Goal: Task Accomplishment & Management: Use online tool/utility

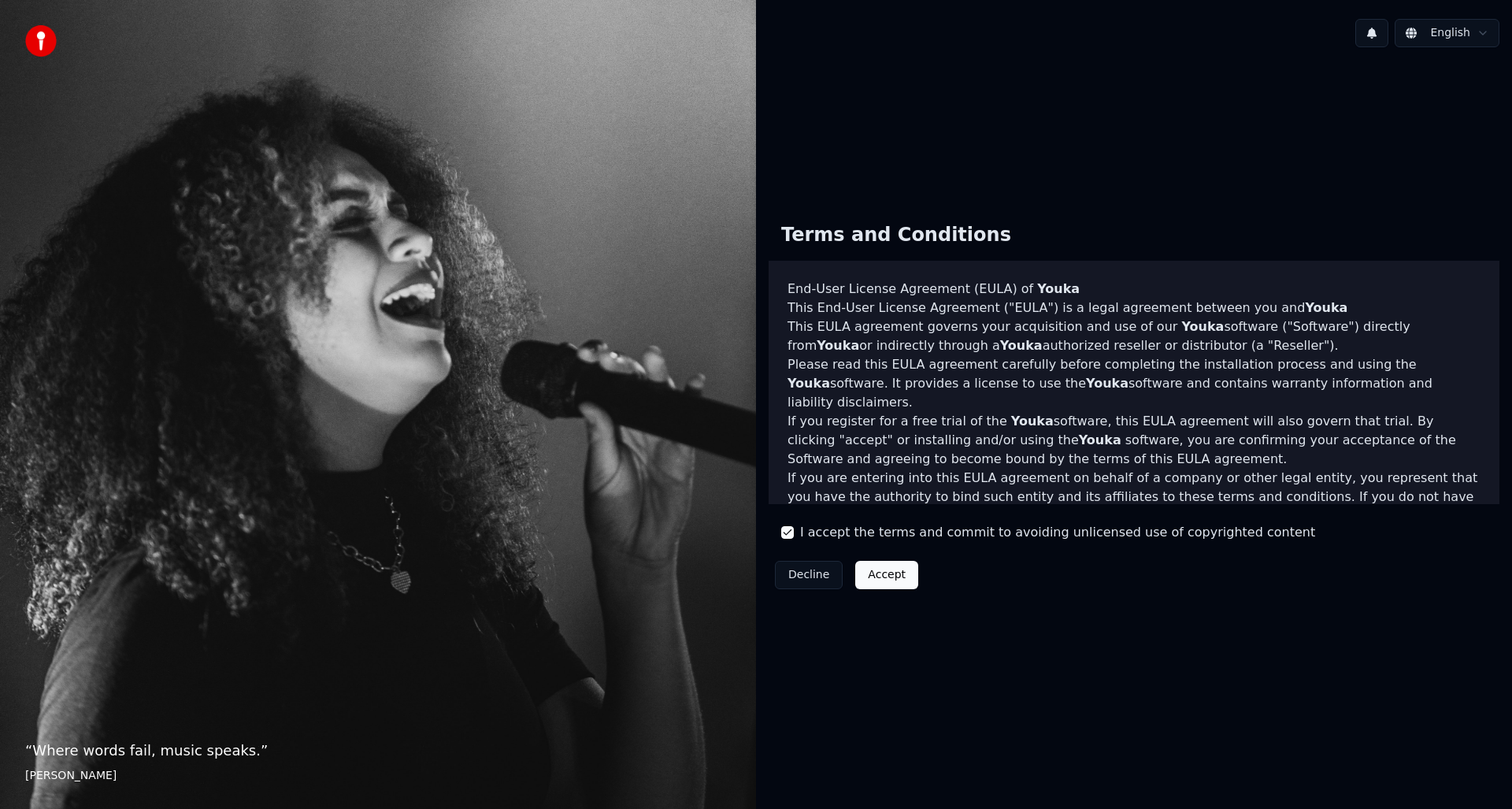
click at [862, 577] on button "Accept" at bounding box center [887, 575] width 63 height 29
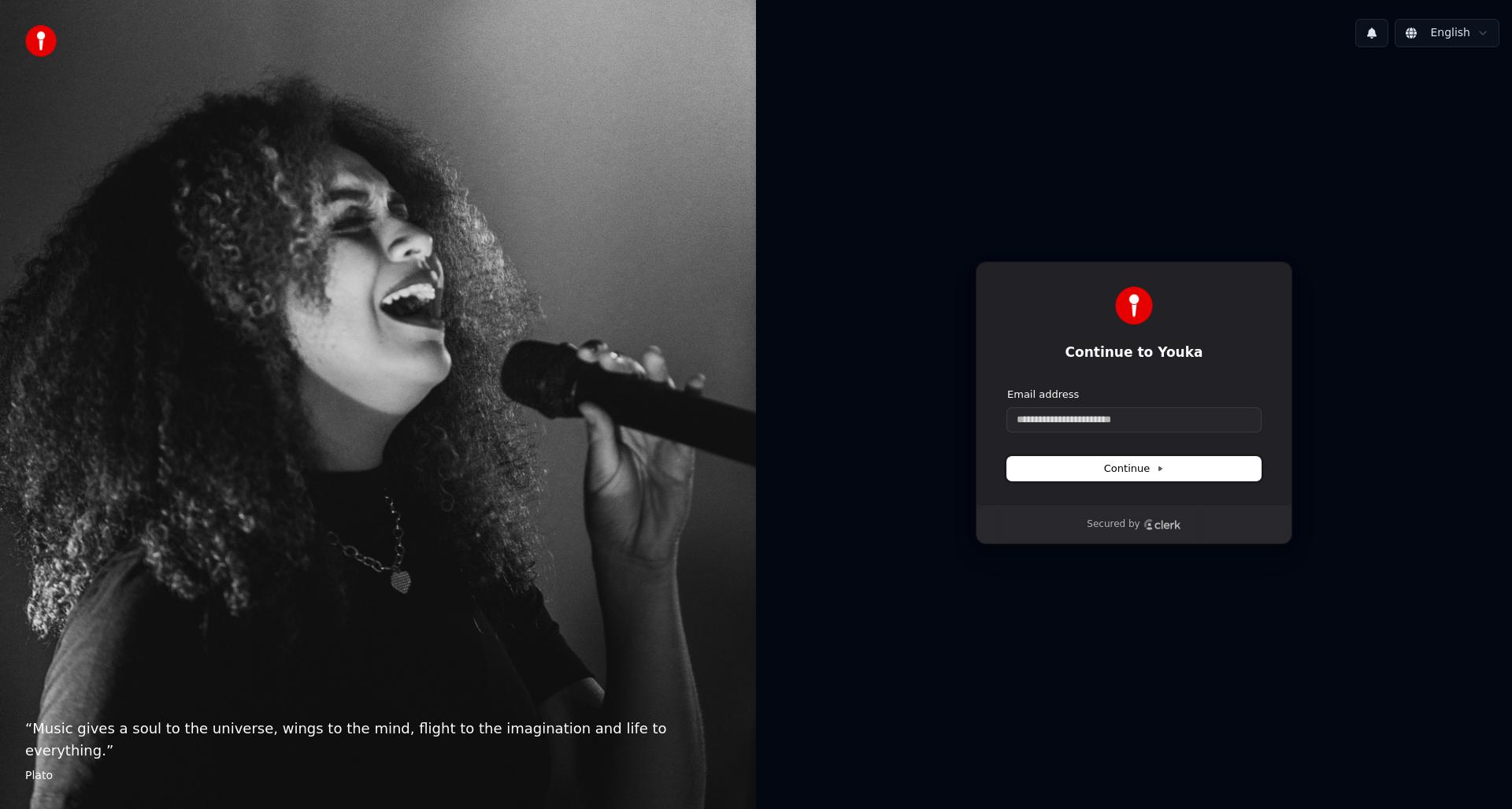
click at [1160, 478] on button "Continue" at bounding box center [1133, 468] width 254 height 23
click at [1163, 473] on button "Continue" at bounding box center [1133, 468] width 254 height 23
click at [1120, 424] on input "Email address" at bounding box center [1133, 419] width 254 height 23
click at [1118, 419] on input "Email address" at bounding box center [1133, 419] width 254 height 23
click at [1007, 387] on button "submit" at bounding box center [1007, 387] width 0 height 0
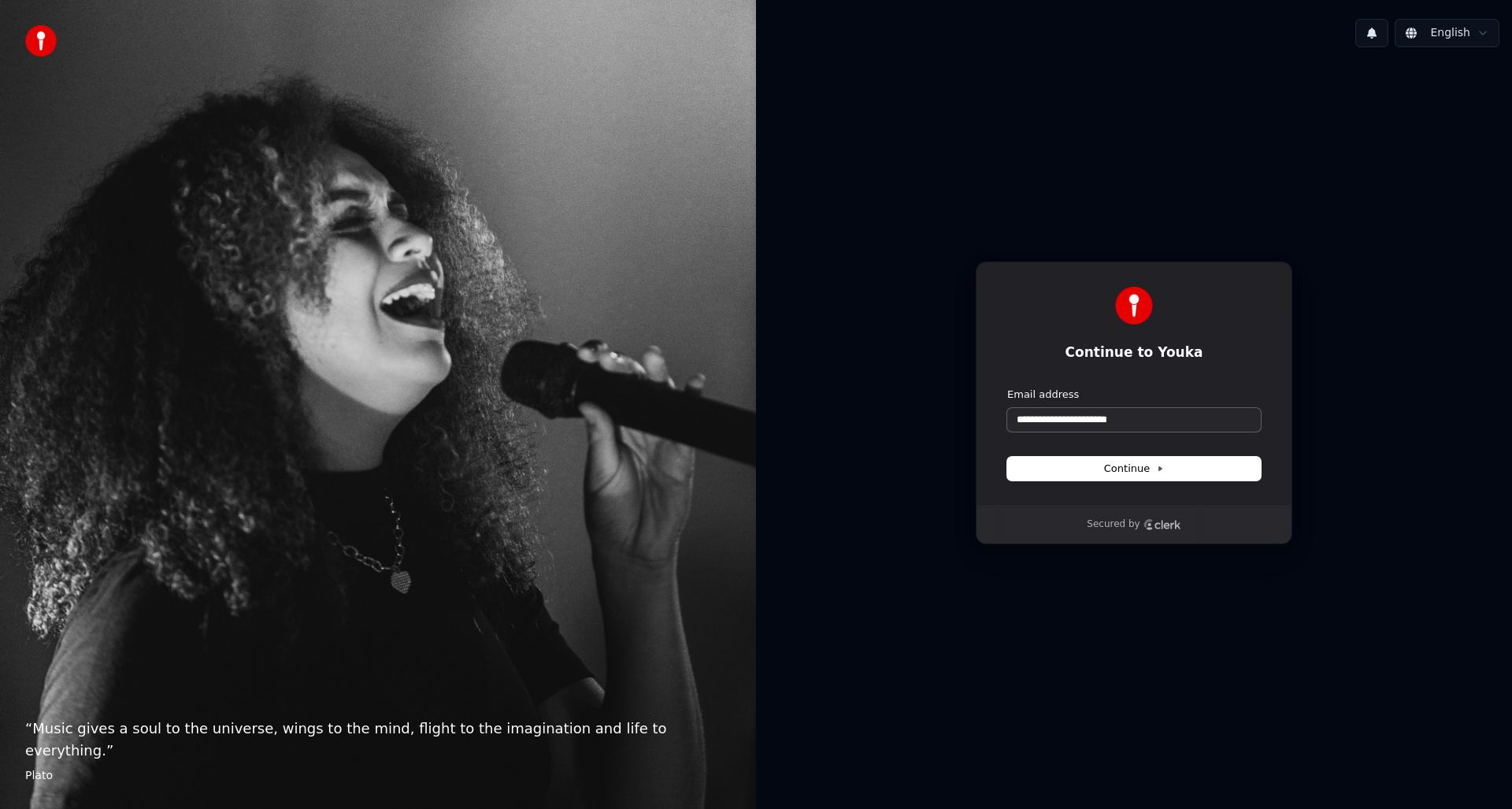
type input "**********"
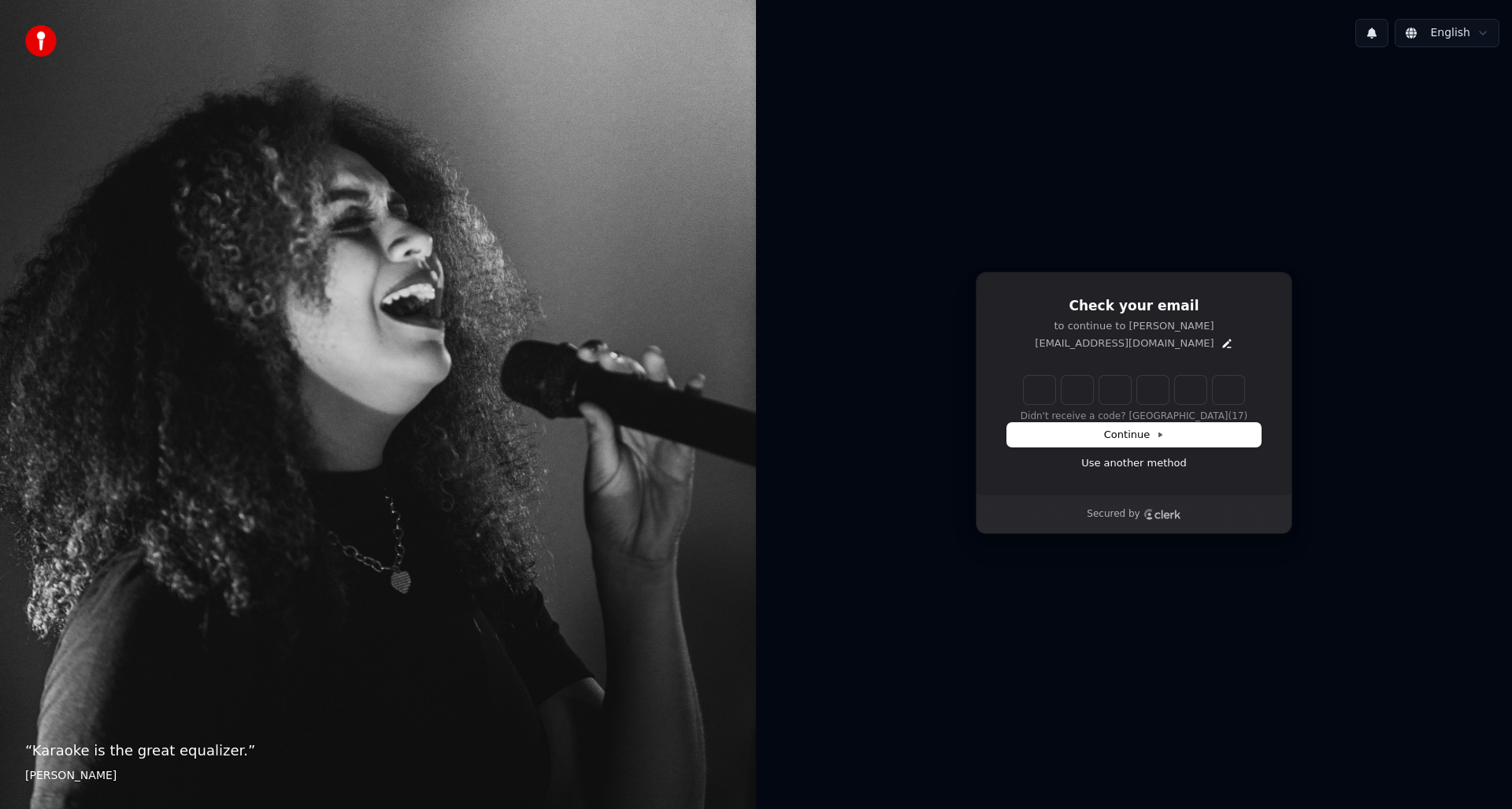
click at [1058, 395] on input "Enter verification code" at bounding box center [1133, 389] width 220 height 29
type input "******"
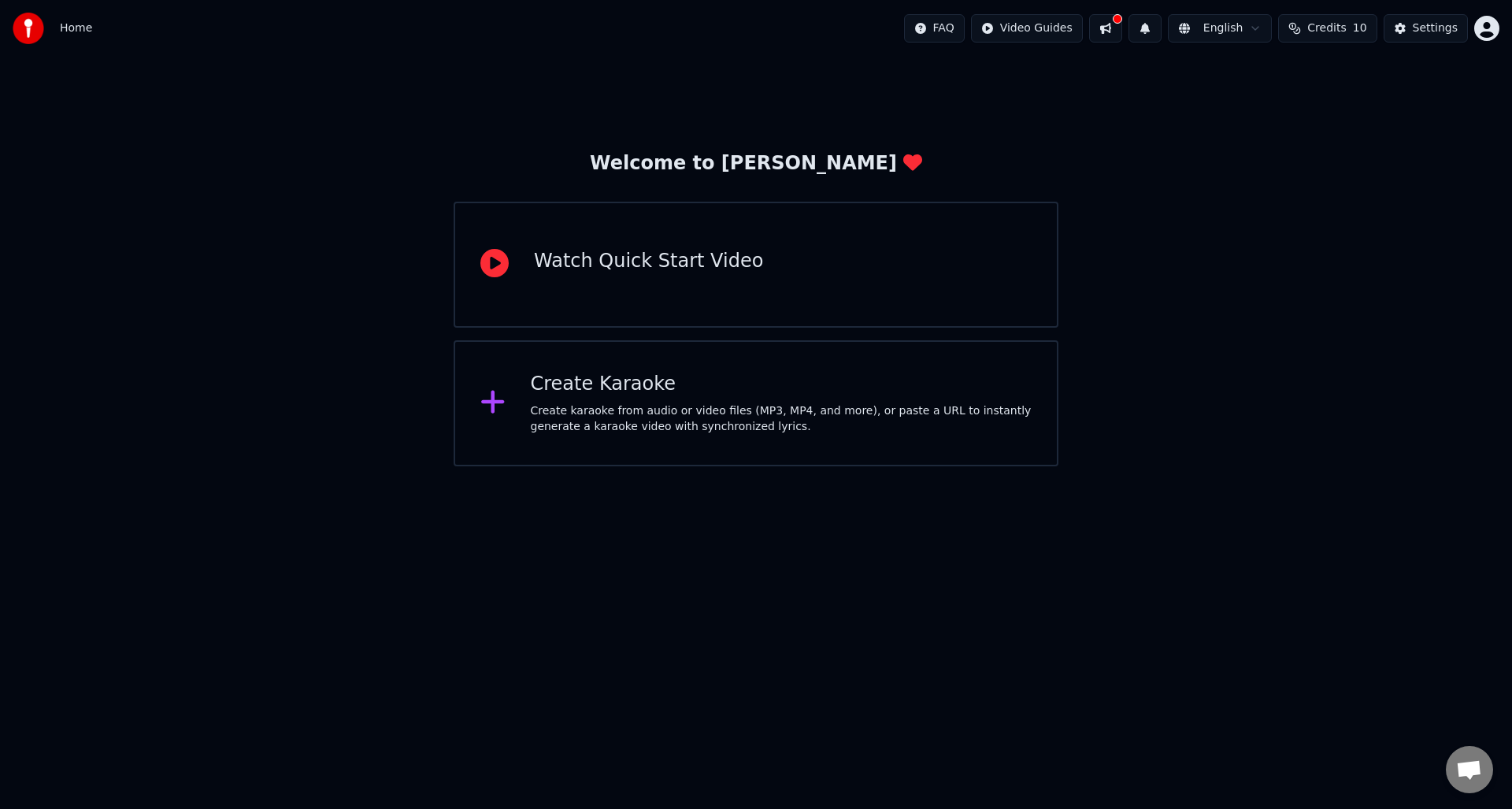
click at [985, 238] on div "Watch Quick Start Video" at bounding box center [755, 265] width 605 height 126
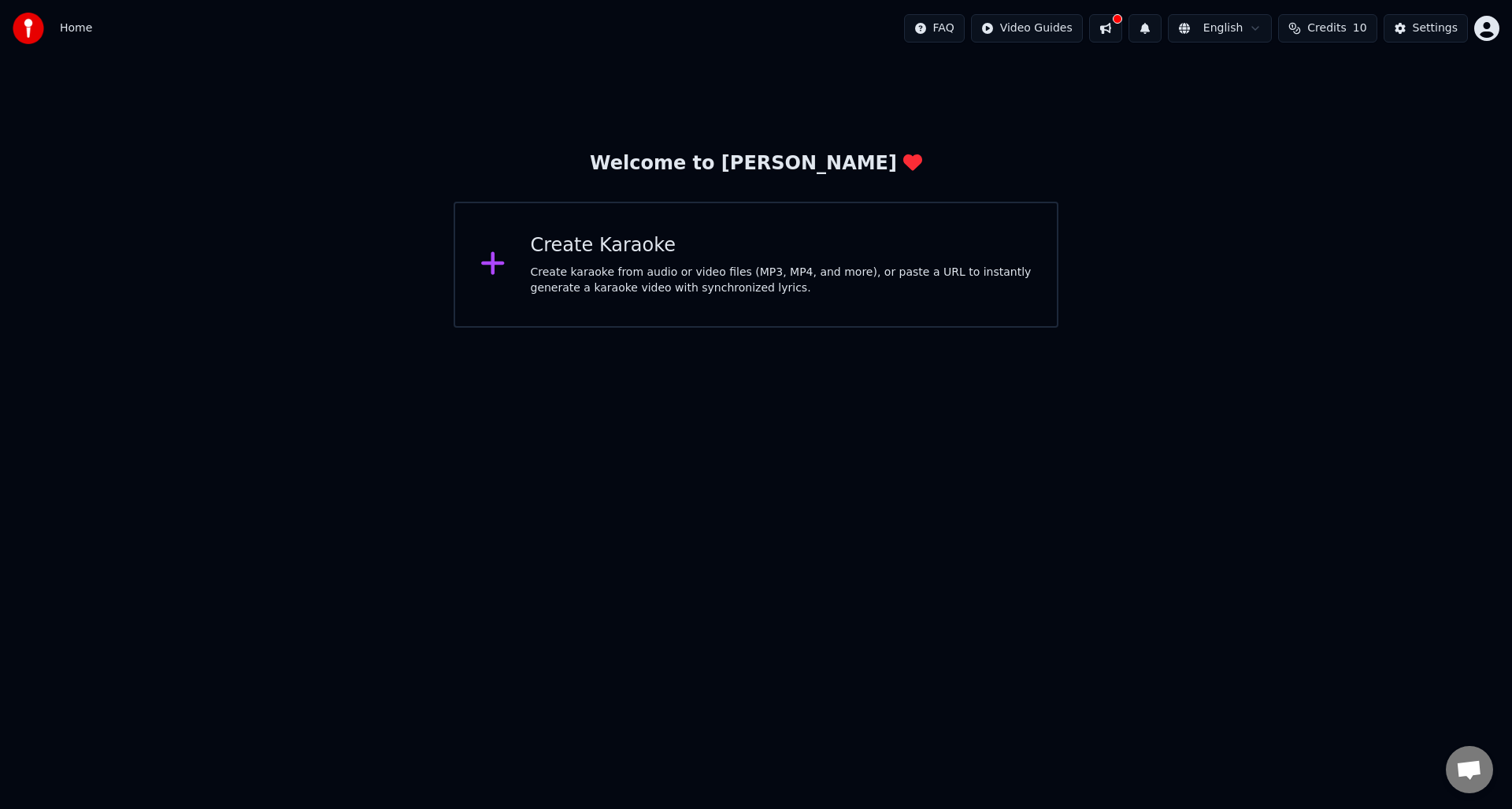
click at [815, 296] on div "Create Karaoke Create karaoke from audio or video files (MP3, MP4, and more), o…" at bounding box center [755, 265] width 605 height 126
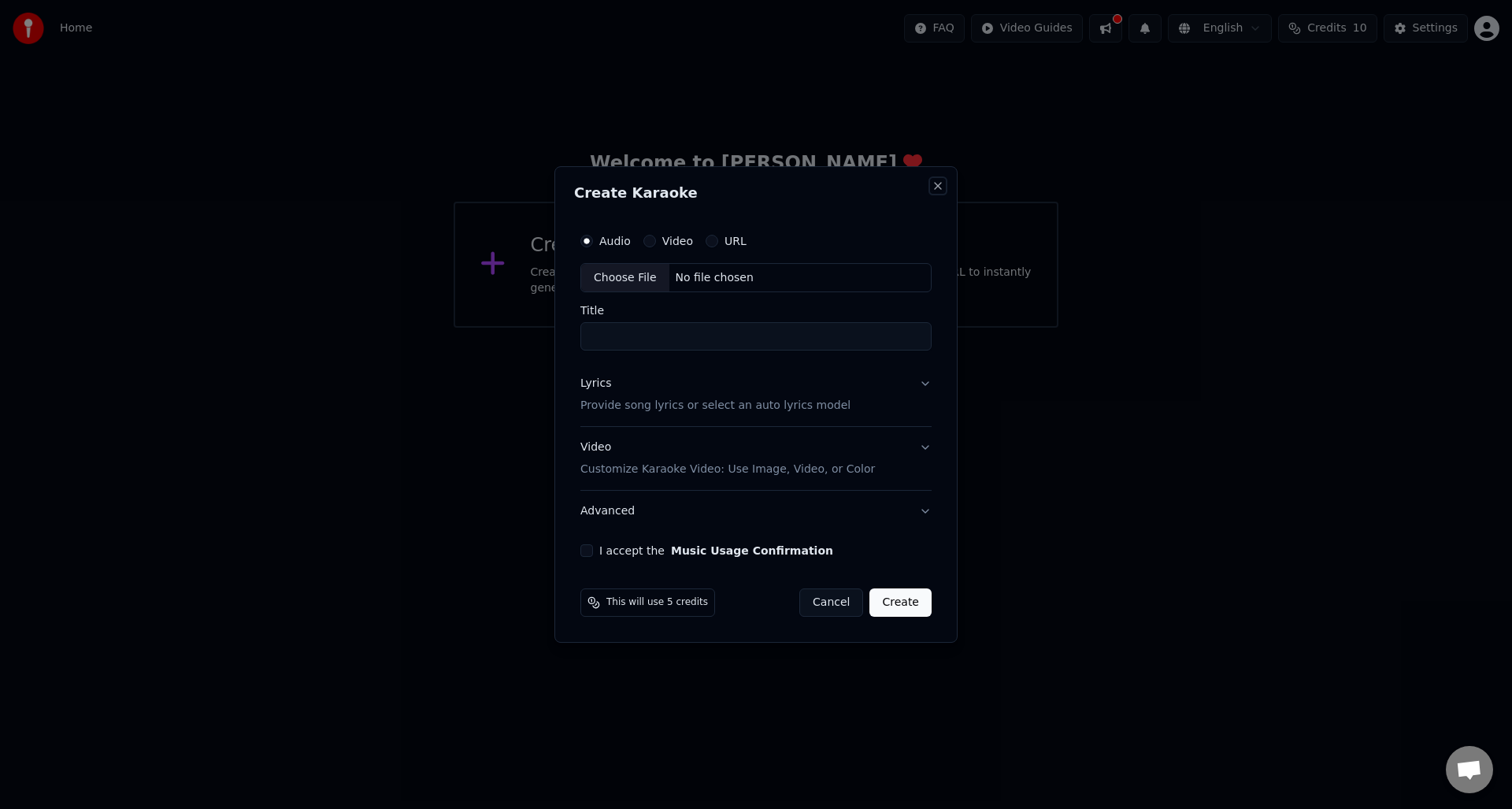
click at [942, 191] on button "Close" at bounding box center [938, 186] width 13 height 13
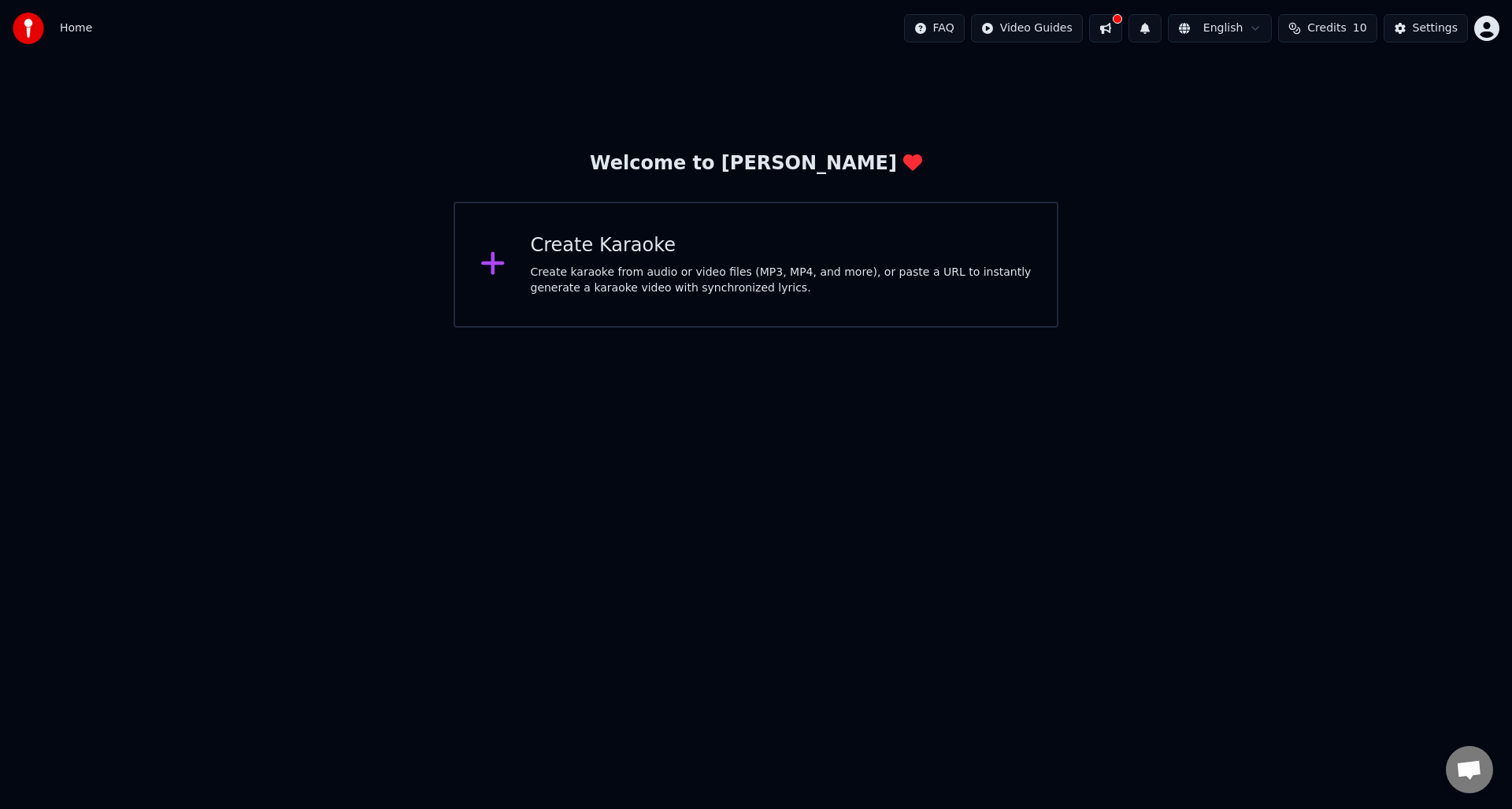
click at [1309, 33] on button "Credits 10" at bounding box center [1327, 28] width 98 height 29
click at [1301, 111] on td "10" at bounding box center [1304, 105] width 71 height 29
click at [1400, 71] on th "Expiration (days)" at bounding box center [1392, 75] width 106 height 32
click at [1336, 145] on button "Refresh" at bounding box center [1335, 146] width 81 height 29
click at [1335, 147] on button "Refresh" at bounding box center [1335, 146] width 81 height 29
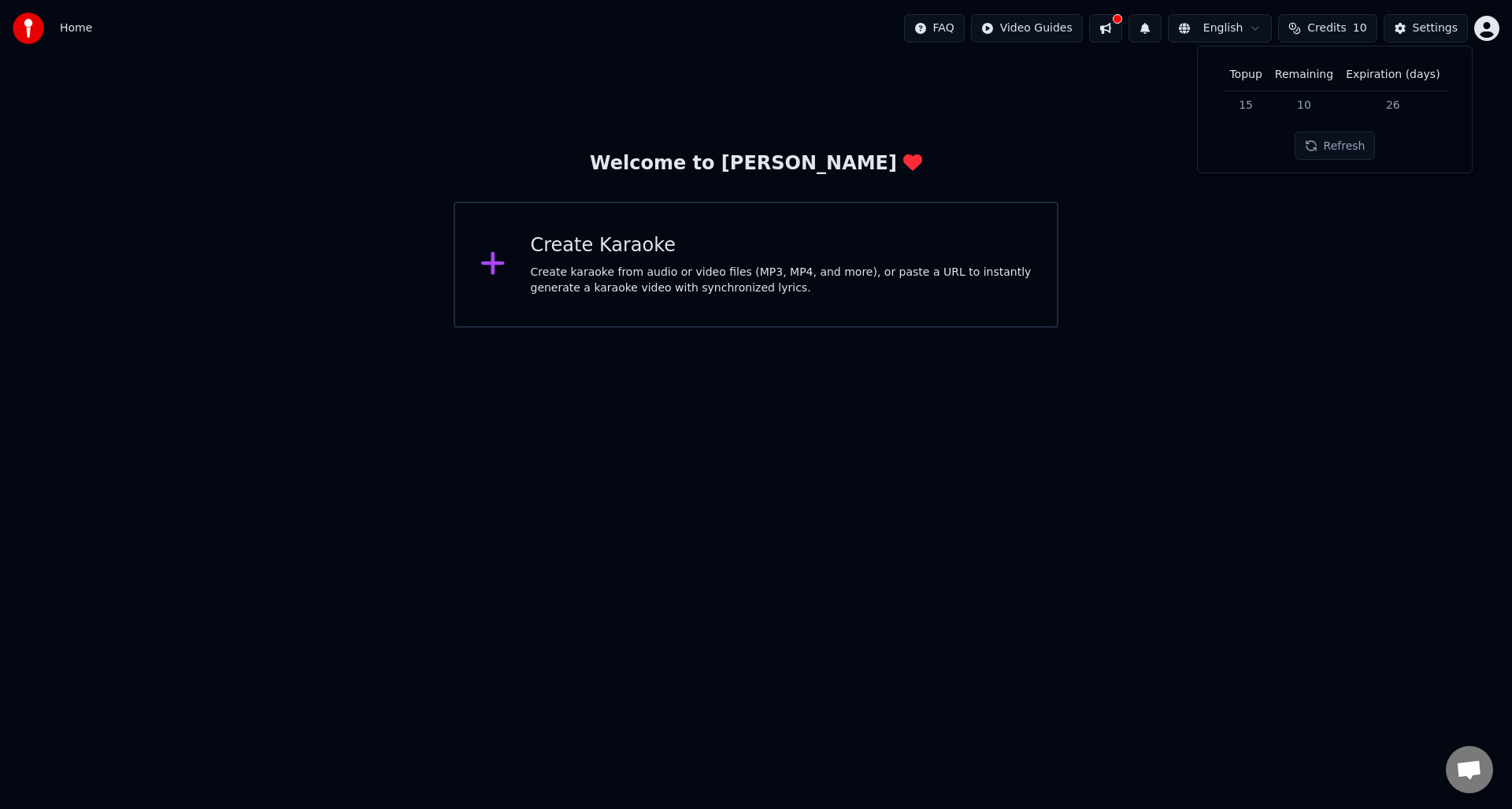
click at [789, 270] on div "Create karaoke from audio or video files (MP3, MP4, and more), or paste a URL t…" at bounding box center [781, 281] width 502 height 32
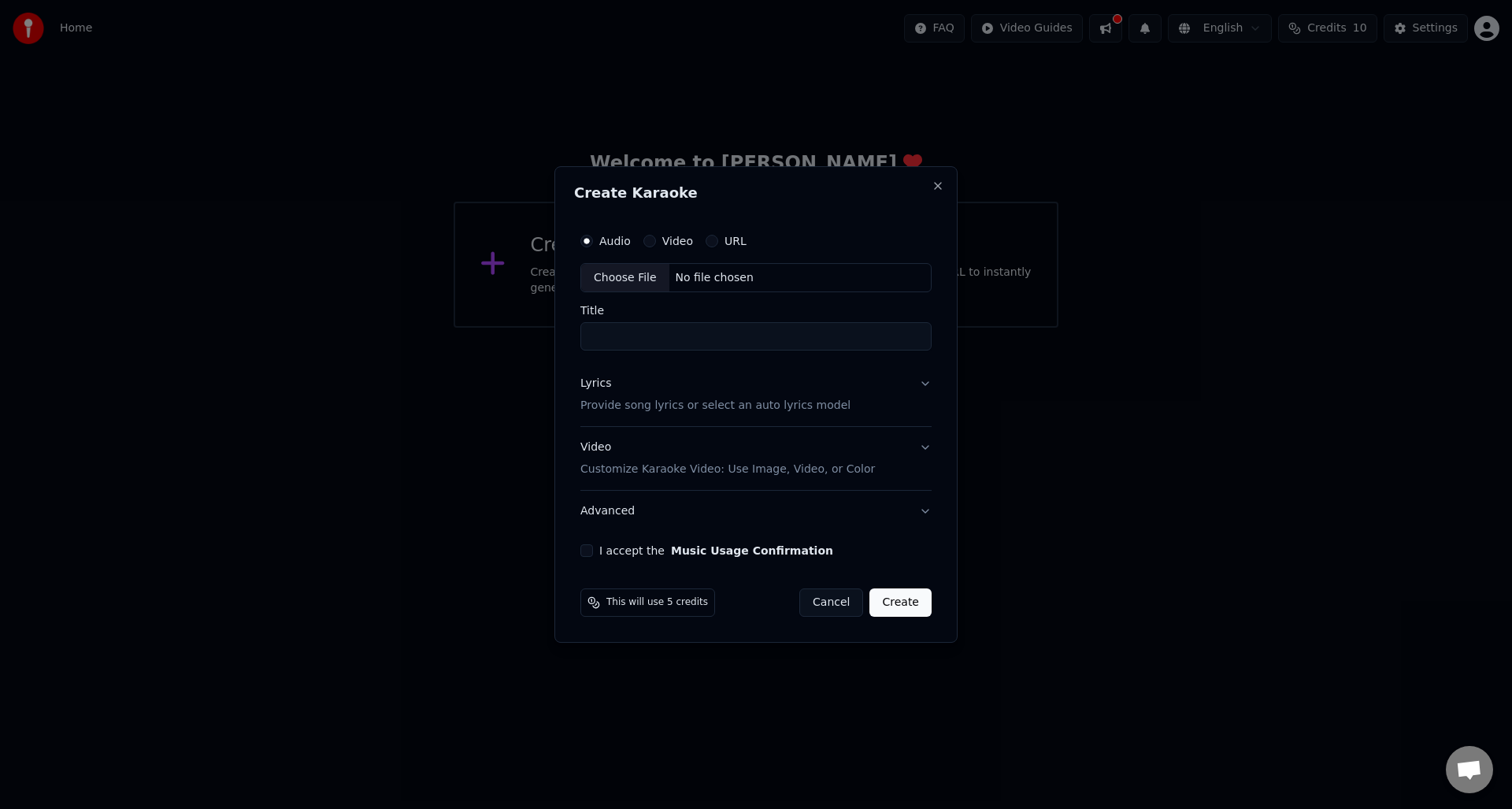
click at [701, 284] on div "No file chosen" at bounding box center [715, 278] width 91 height 16
click at [782, 416] on button "Lyrics Provide song lyrics or select an auto lyrics model" at bounding box center [756, 396] width 351 height 63
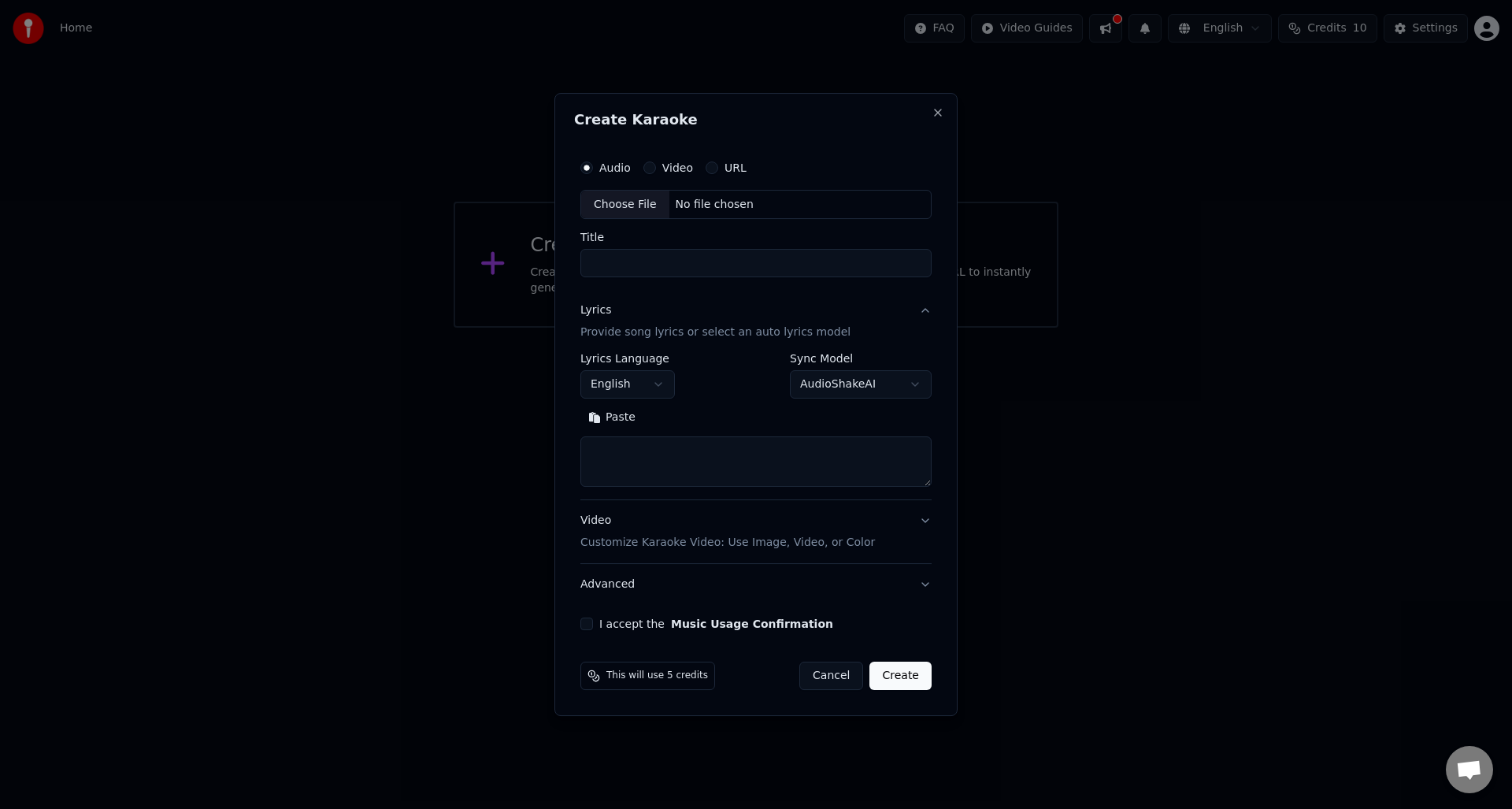
click at [688, 453] on textarea at bounding box center [756, 463] width 351 height 50
click at [857, 328] on body "**********" at bounding box center [756, 163] width 1512 height 328
click at [865, 413] on div "Manual Lyrics" at bounding box center [877, 418] width 166 height 22
click at [853, 420] on div "Manual Lyrics" at bounding box center [877, 418] width 166 height 22
click at [651, 328] on body "**********" at bounding box center [756, 163] width 1512 height 328
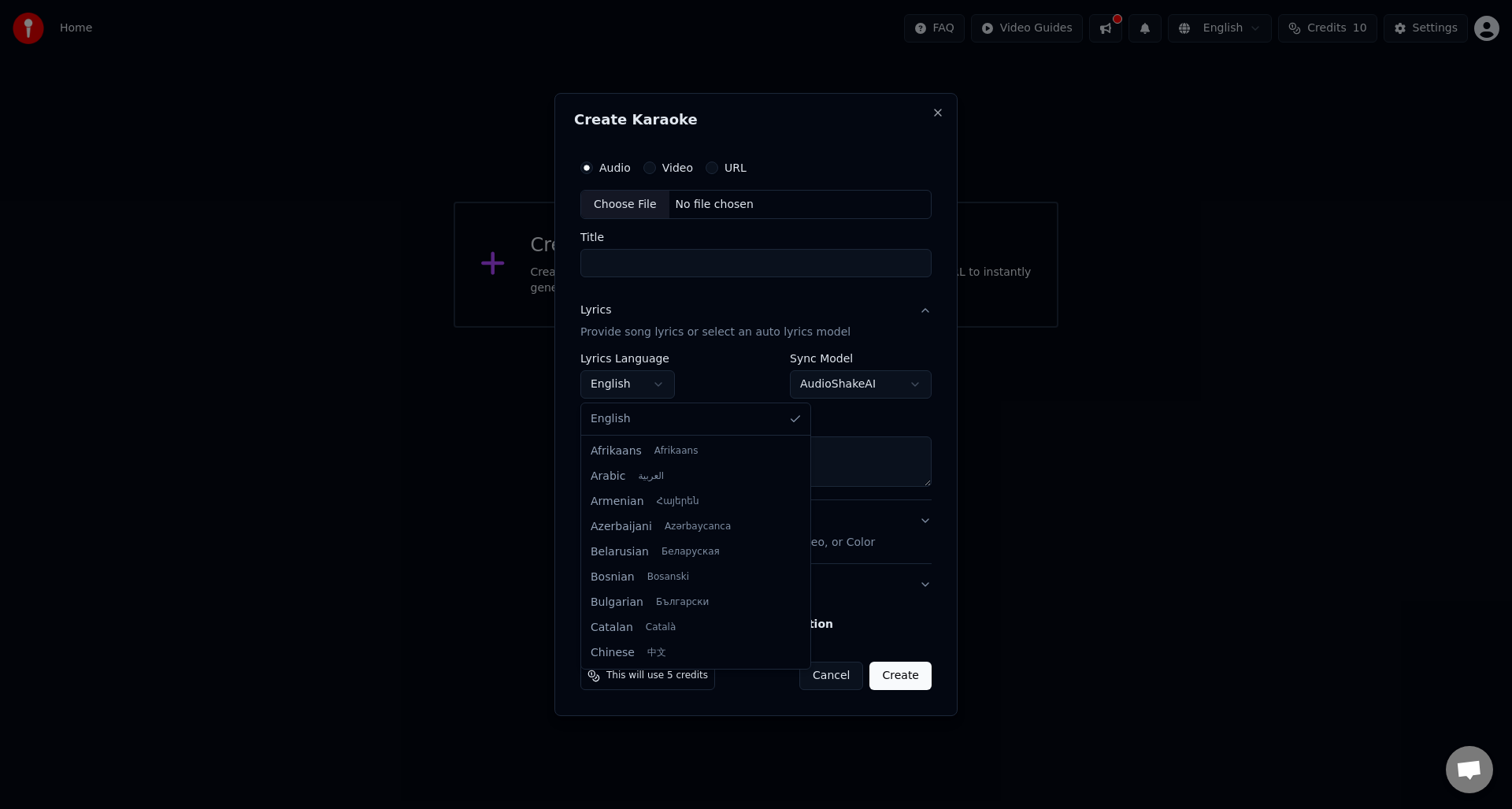
click at [651, 328] on body "**********" at bounding box center [756, 163] width 1512 height 328
click at [731, 540] on p "Customize Karaoke Video: Use Image, Video, or Color" at bounding box center [727, 542] width 294 height 16
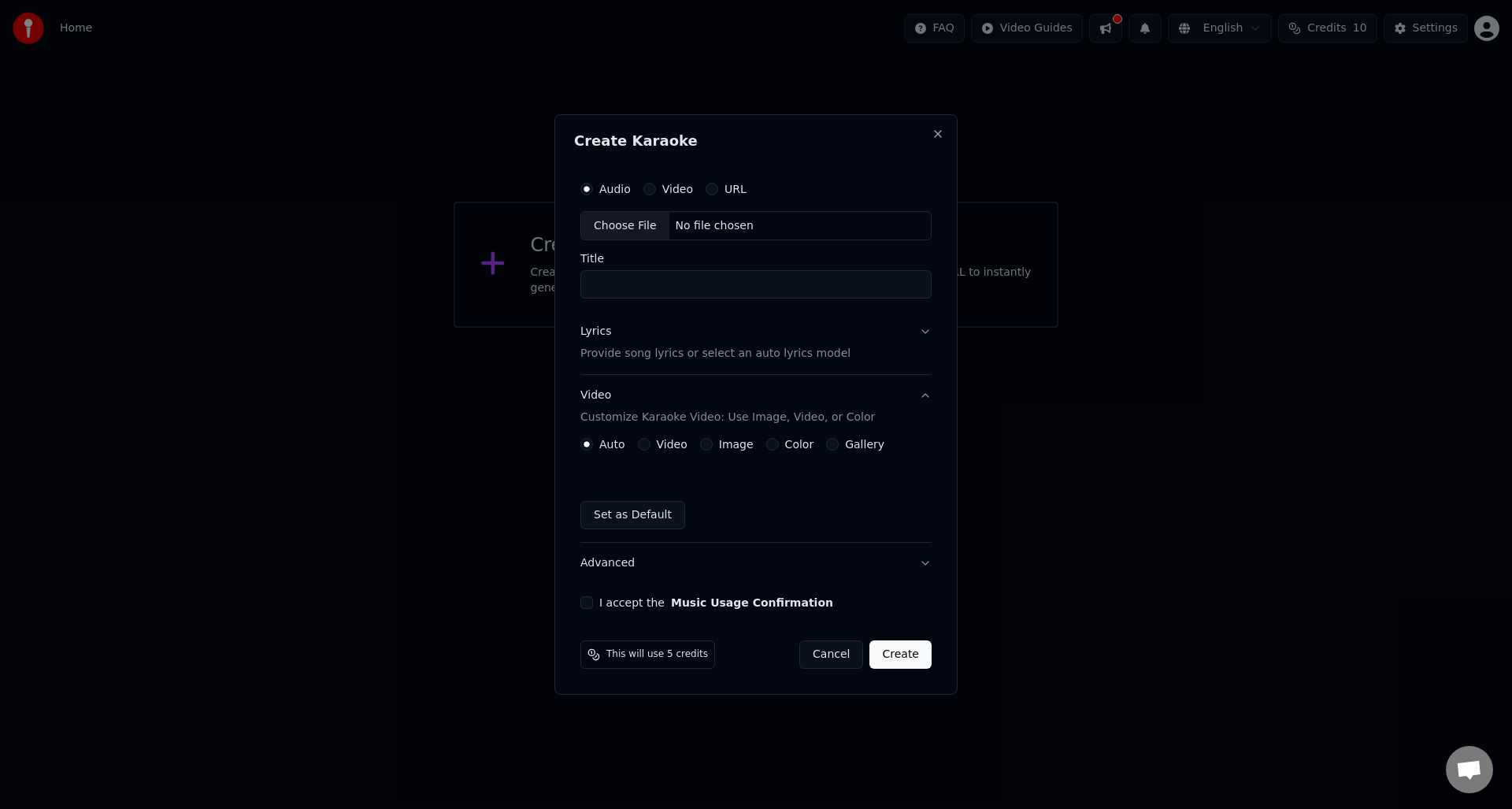
click at [891, 385] on button "Video Customize Karaoke Video: Use Image, Video, or Color" at bounding box center [756, 407] width 351 height 63
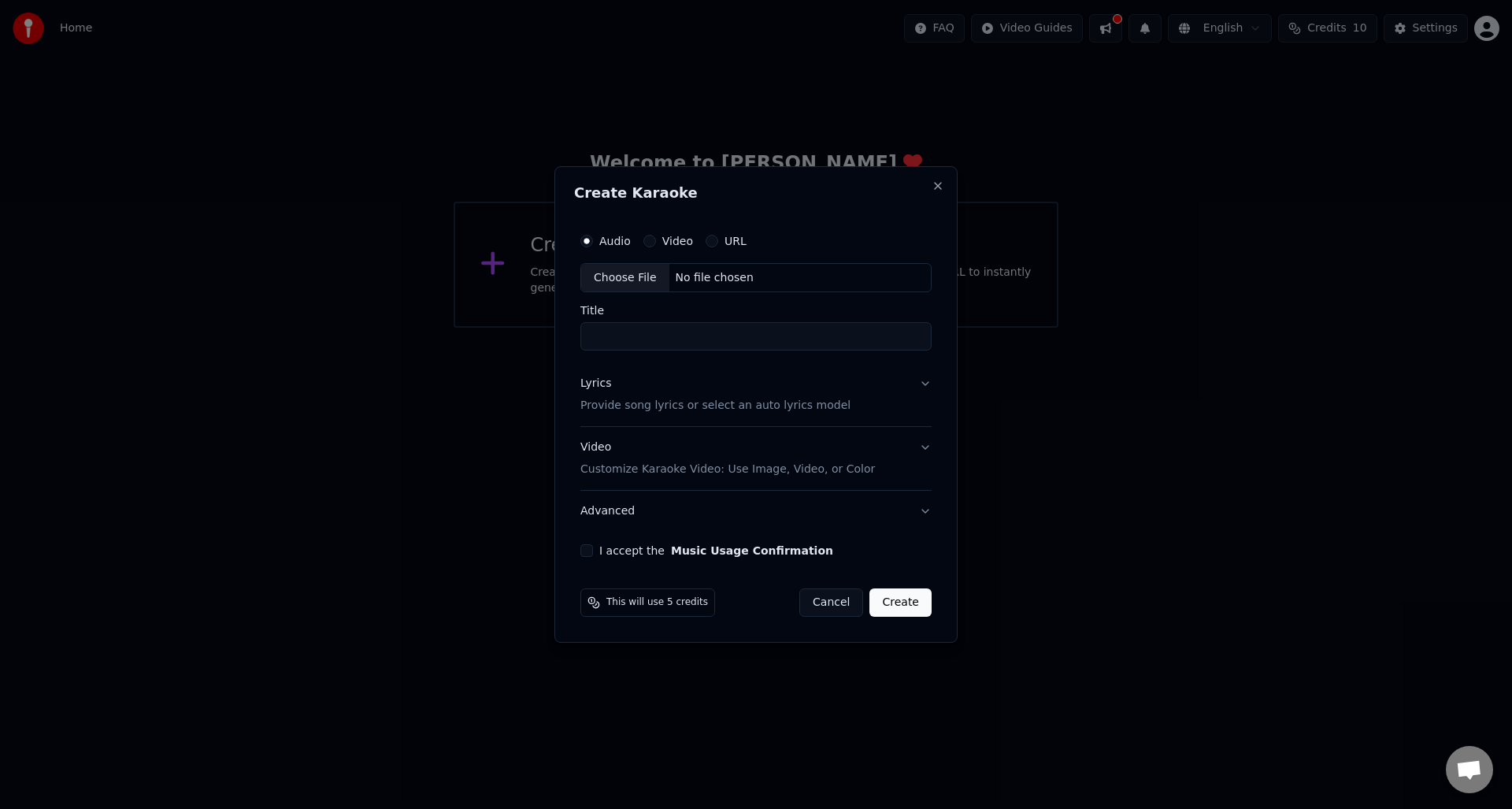
click at [842, 606] on button "Cancel" at bounding box center [831, 602] width 64 height 29
